Goal: Transaction & Acquisition: Purchase product/service

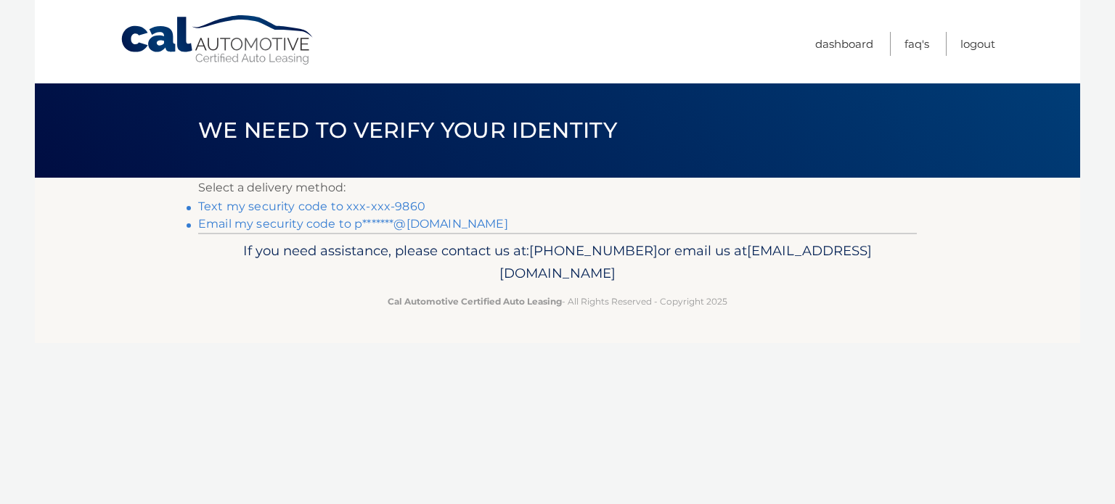
click at [397, 203] on link "Text my security code to xxx-xxx-9860" at bounding box center [311, 207] width 227 height 14
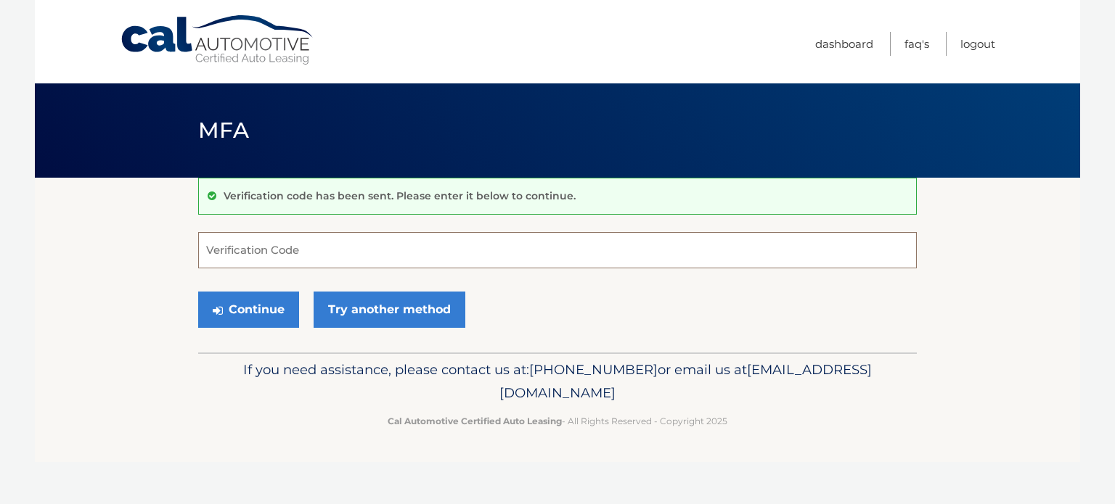
click at [473, 244] on input "Verification Code" at bounding box center [557, 250] width 719 height 36
type input "232085"
click at [255, 305] on button "Continue" at bounding box center [248, 310] width 101 height 36
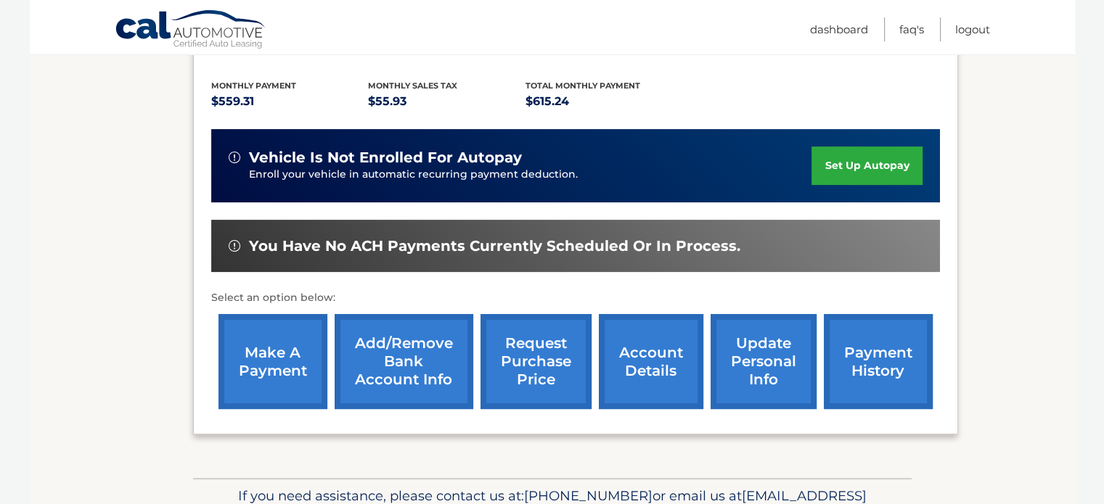
scroll to position [315, 0]
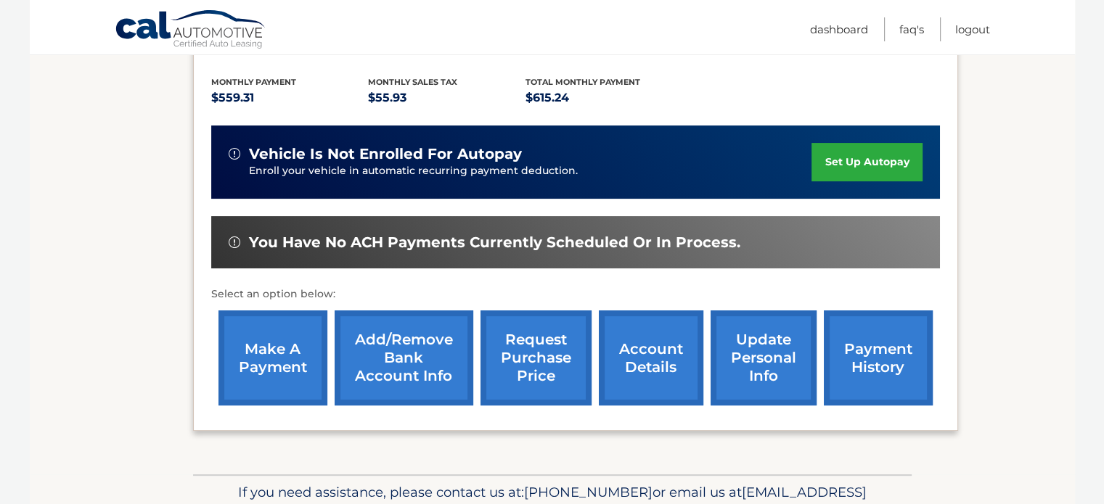
click at [255, 333] on link "make a payment" at bounding box center [272, 358] width 109 height 95
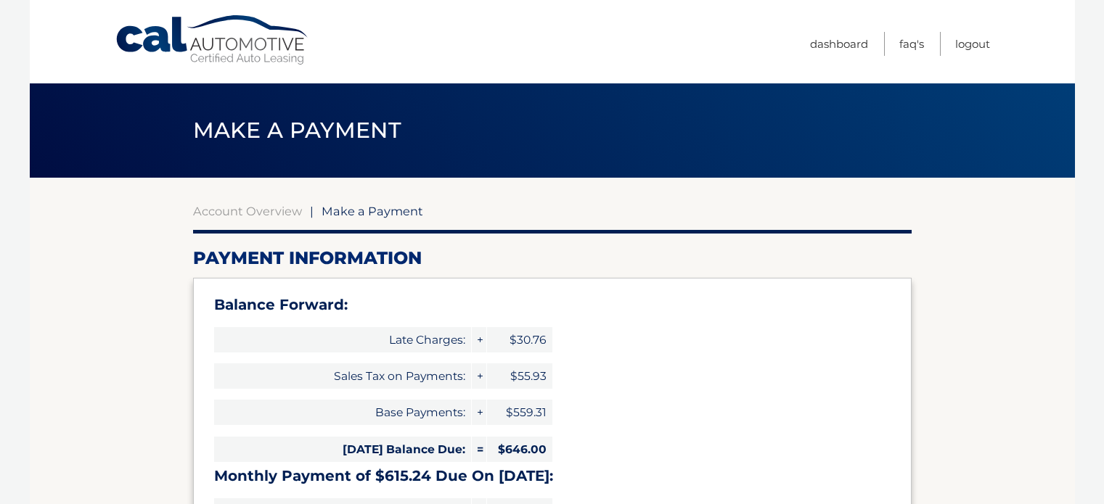
select select "OGMxMTQwZGUtMzk3MS00YmJiLWFkMDEtMDlkMGRlM2M5MTYw"
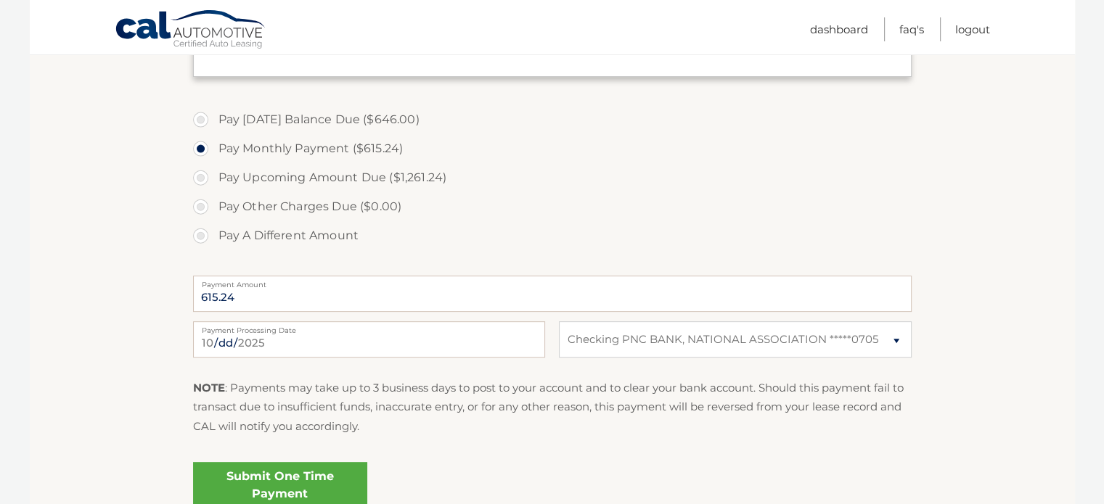
scroll to position [536, 0]
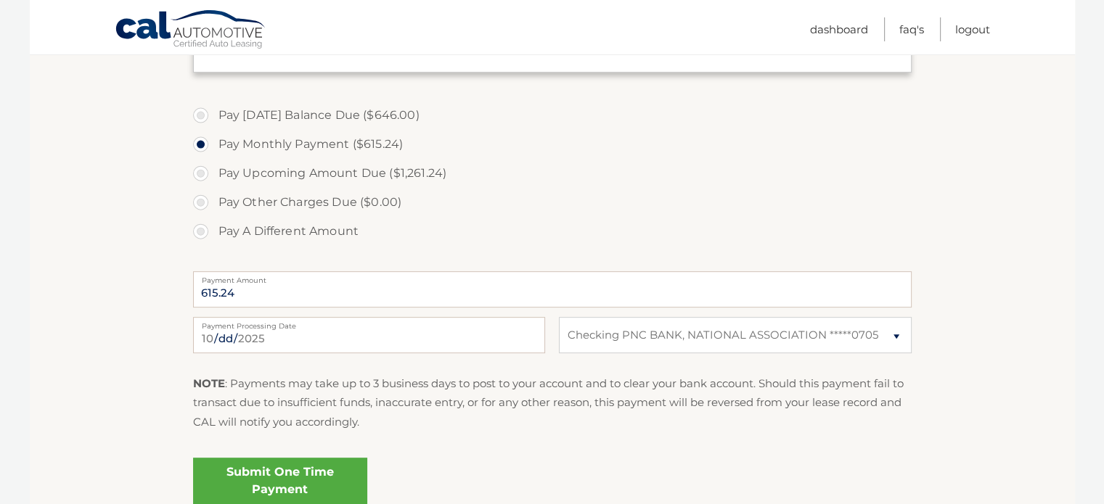
click at [199, 115] on label "Pay Today's Balance Due ($646.00)" at bounding box center [552, 115] width 719 height 29
click at [199, 115] on input "Pay Today's Balance Due ($646.00)" at bounding box center [206, 112] width 15 height 23
radio input "true"
type input "646.00"
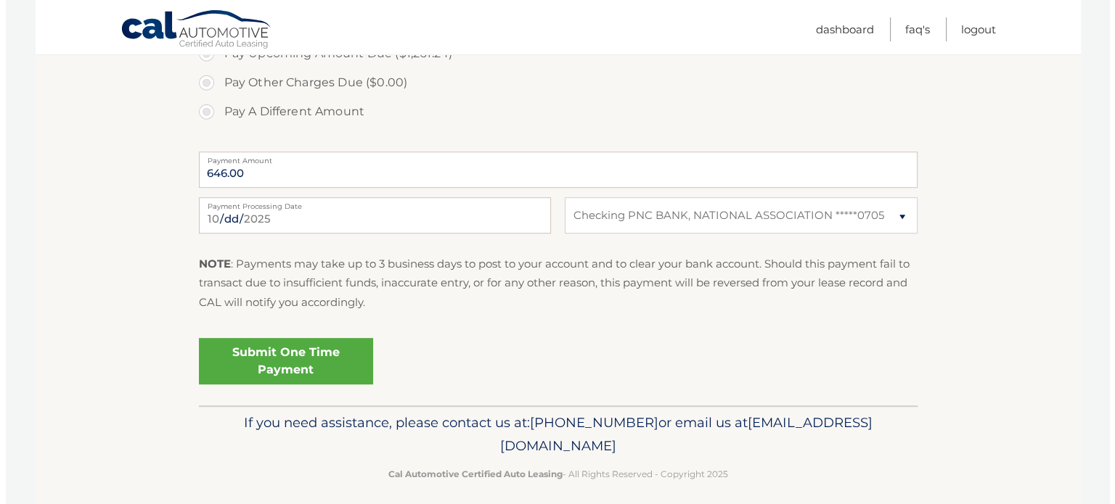
scroll to position [659, 0]
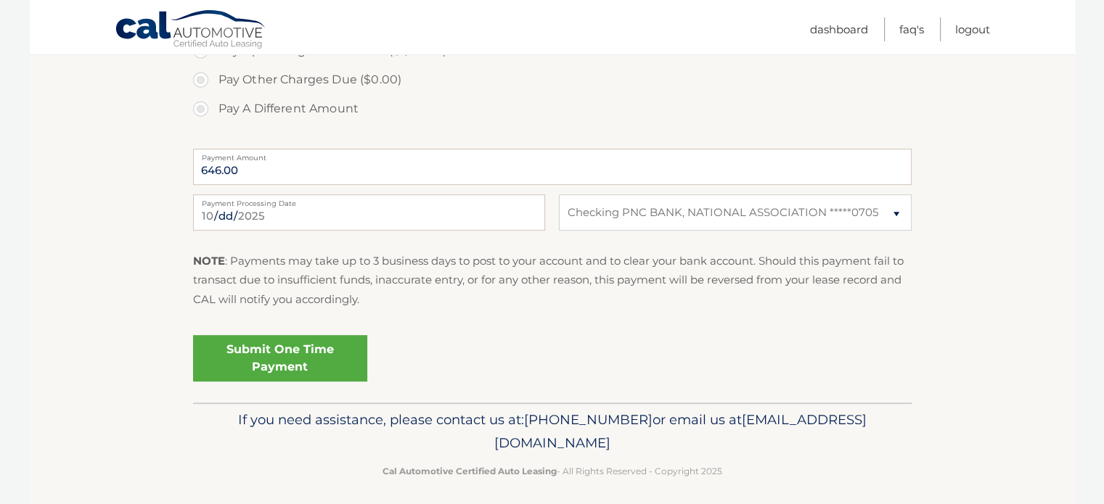
click at [304, 348] on link "Submit One Time Payment" at bounding box center [280, 358] width 174 height 46
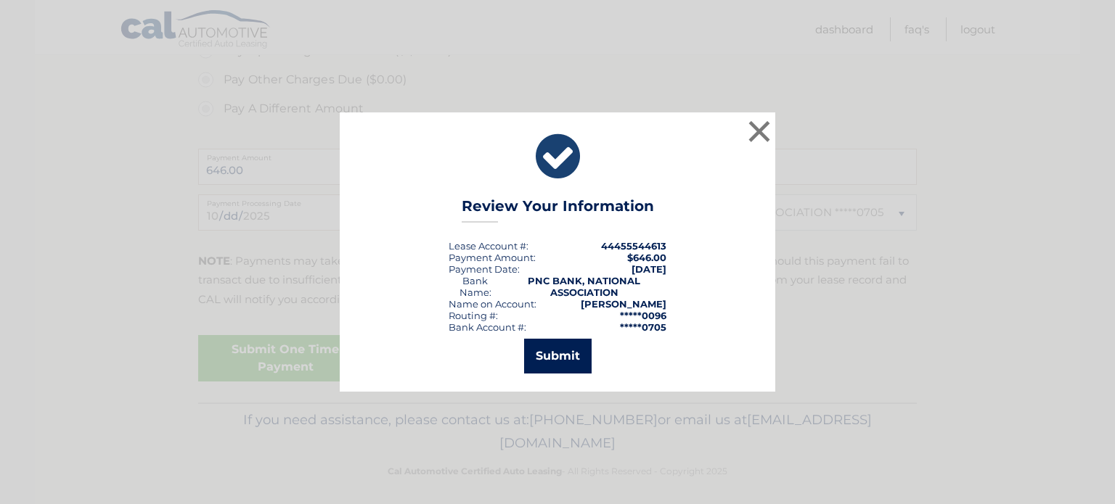
click at [559, 349] on button "Submit" at bounding box center [558, 356] width 68 height 35
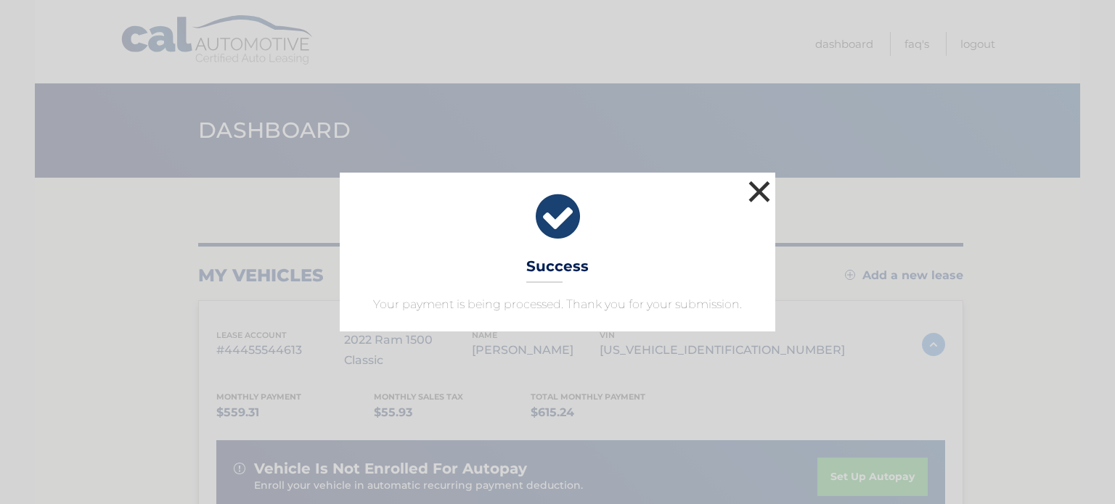
click at [765, 189] on button "×" at bounding box center [759, 191] width 29 height 29
